Goal: Navigation & Orientation: Understand site structure

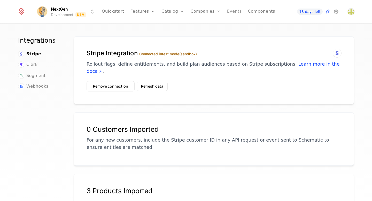
click at [232, 11] on link "Events" at bounding box center [234, 11] width 15 height 23
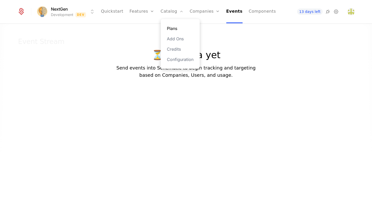
click at [173, 29] on link "Plans" at bounding box center [180, 28] width 27 height 6
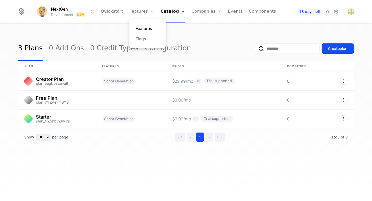
click at [142, 29] on link "Features" at bounding box center [148, 28] width 24 height 6
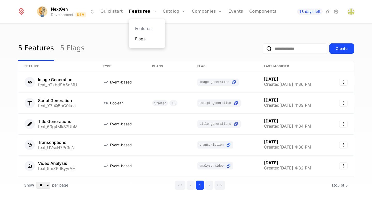
click at [147, 41] on link "Flags" at bounding box center [147, 39] width 24 height 6
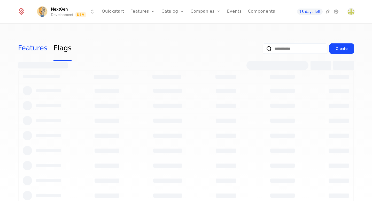
click at [28, 50] on link "Features" at bounding box center [32, 48] width 29 height 24
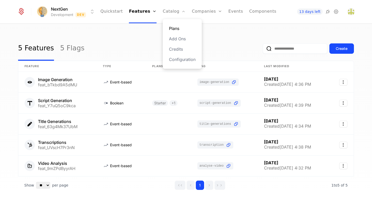
click at [174, 29] on link "Plans" at bounding box center [182, 28] width 27 height 6
